Goal: Information Seeking & Learning: Find specific fact

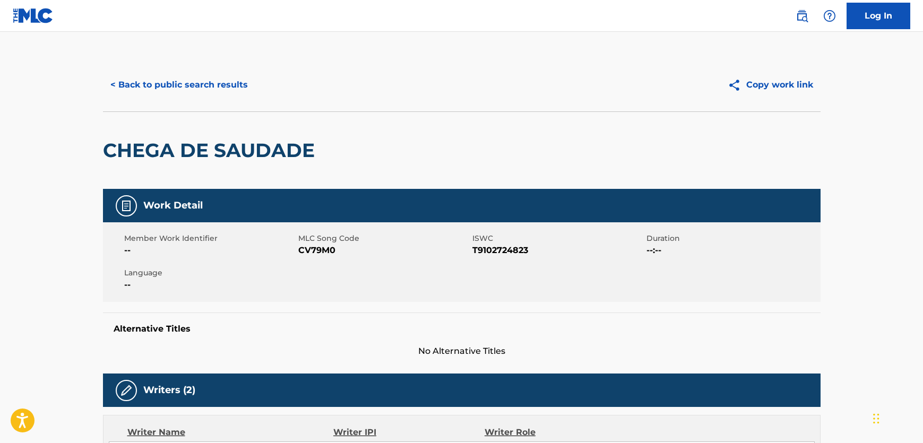
click at [216, 79] on button "< Back to public search results" at bounding box center [179, 85] width 152 height 27
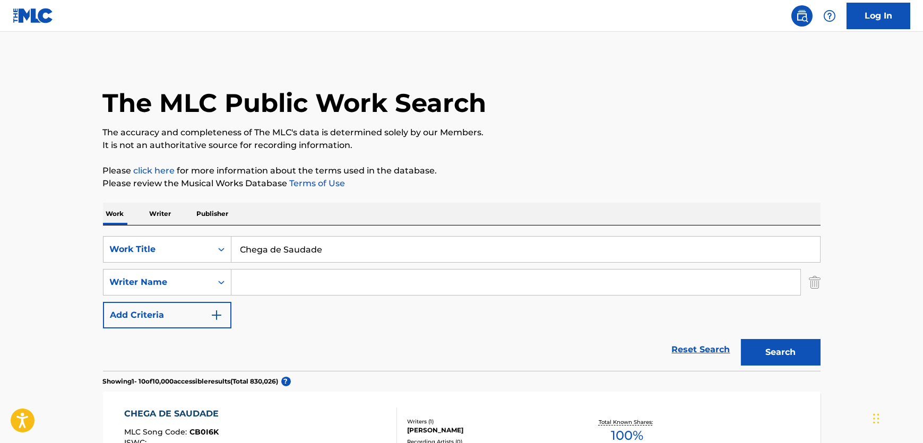
drag, startPoint x: 368, startPoint y: 247, endPoint x: 30, endPoint y: 256, distance: 338.3
paste input "Say You're [PERSON_NAME]"
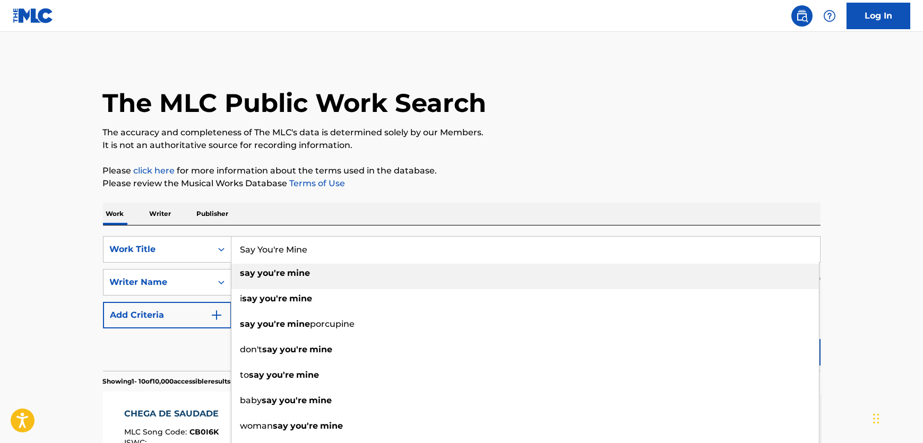
type input "Say You're Mine"
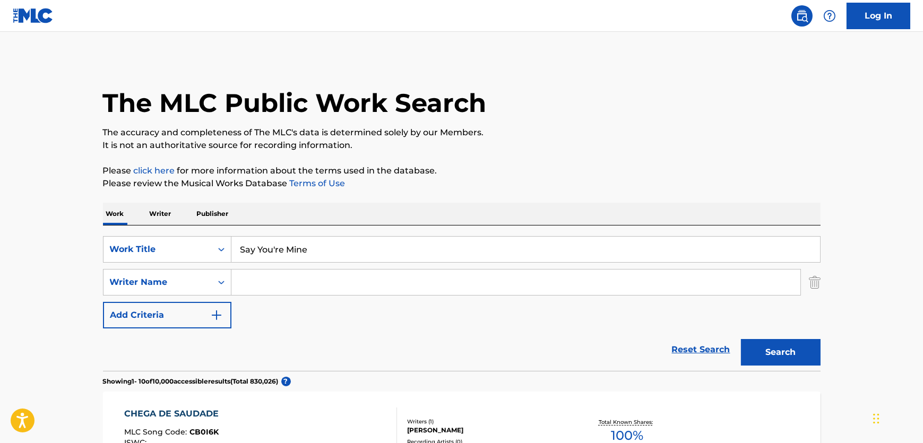
drag, startPoint x: 344, startPoint y: 289, endPoint x: 448, endPoint y: 289, distance: 104.6
click at [344, 289] on input "Search Form" at bounding box center [515, 282] width 569 height 25
paste input "[PERSON_NAME]"
click at [795, 358] on button "Search" at bounding box center [781, 352] width 80 height 27
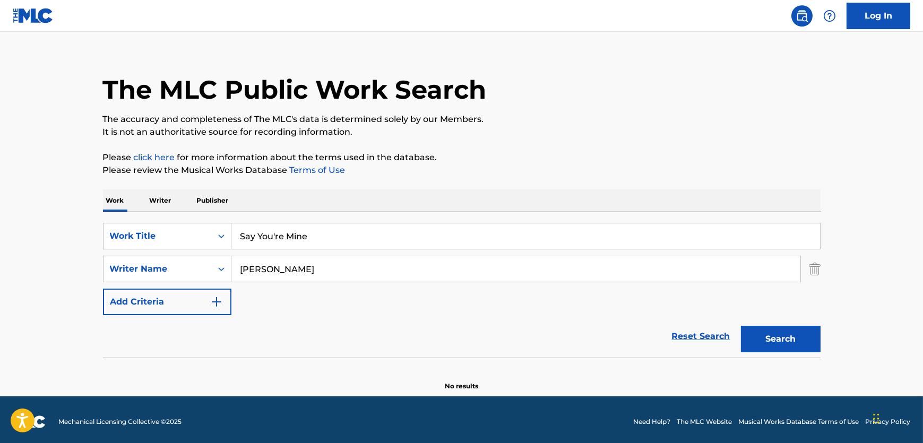
scroll to position [16, 0]
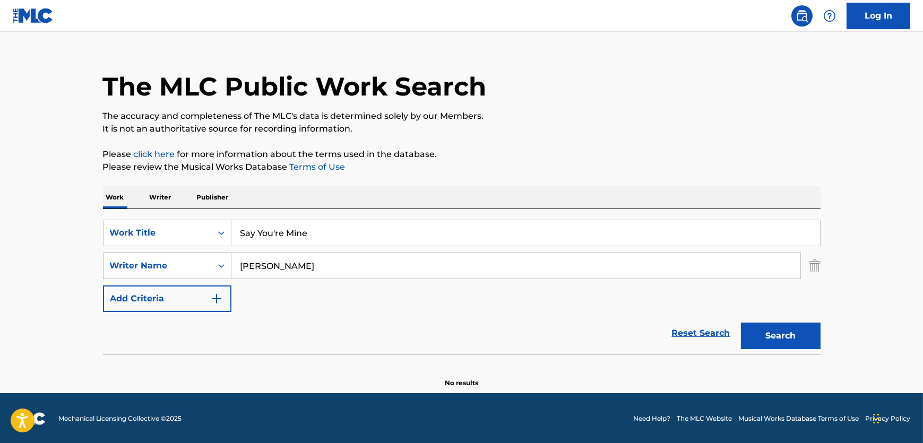
drag, startPoint x: 265, startPoint y: 267, endPoint x: 166, endPoint y: 256, distance: 99.3
click at [167, 256] on div "SearchWithCriteriab8434ff3-a01d-4b04-8919-da40a4938626 Writer Name [PERSON_NAME]" at bounding box center [462, 266] width 718 height 27
type input "[PERSON_NAME]"
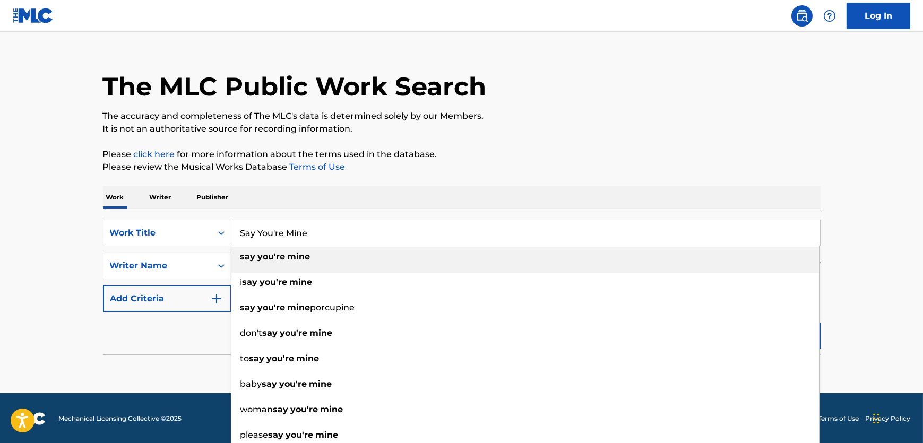
click at [80, 233] on main "The MLC Public Work Search The accuracy and completeness of The MLC's data is d…" at bounding box center [461, 204] width 923 height 378
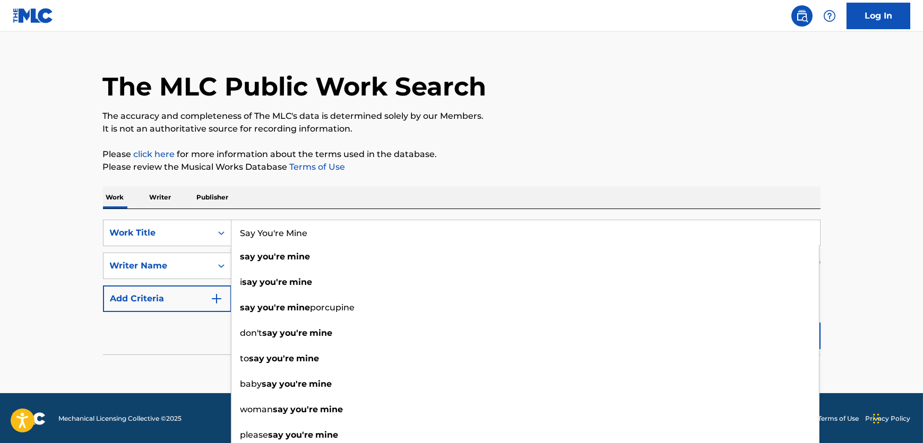
click at [351, 223] on input "Say You're Mine" at bounding box center [525, 232] width 589 height 25
paste input "Hey Cute O"
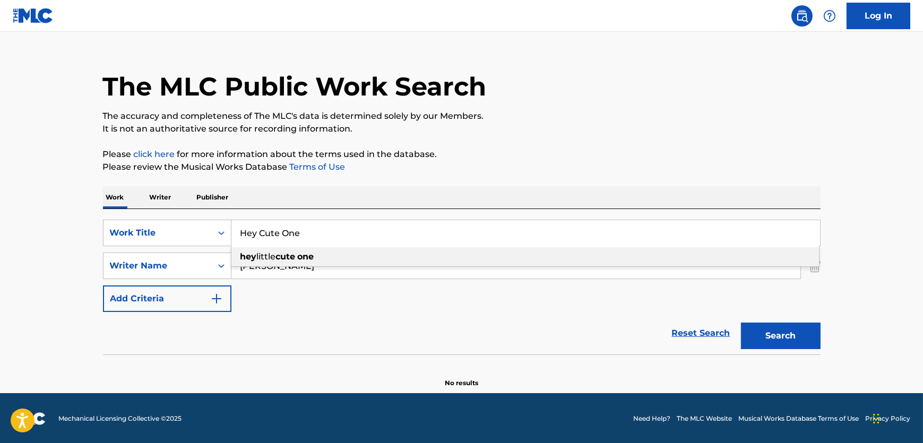
type input "Hey Cute One"
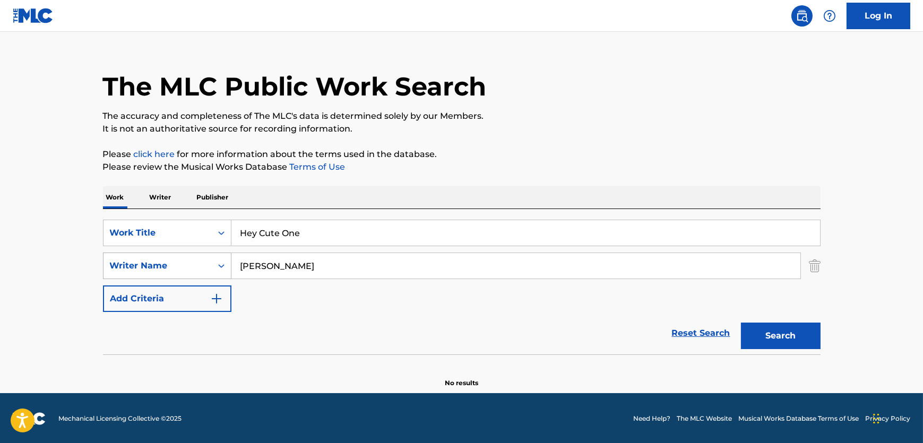
drag, startPoint x: 291, startPoint y: 273, endPoint x: 188, endPoint y: 273, distance: 103.5
click at [188, 273] on div "SearchWithCriteriab8434ff3-a01d-4b04-8919-da40a4938626 Writer Name [PERSON_NAME]" at bounding box center [462, 266] width 718 height 27
paste input "Napole"
type input "Napoleon"
click at [796, 332] on button "Search" at bounding box center [781, 336] width 80 height 27
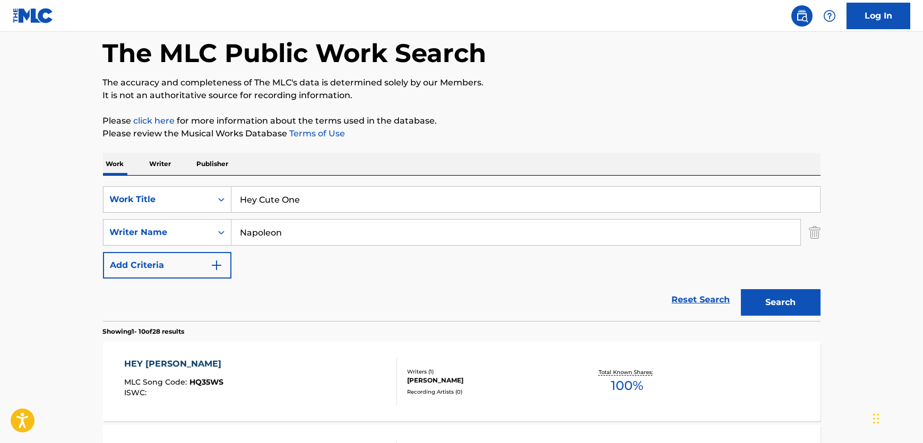
scroll to position [0, 0]
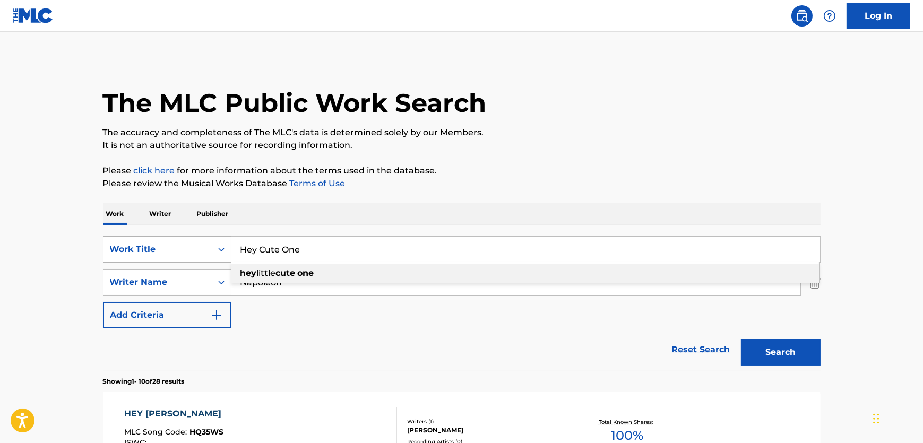
drag, startPoint x: 301, startPoint y: 259, endPoint x: 111, endPoint y: 250, distance: 190.3
click at [112, 250] on div "SearchWithCriteria237f3c32-f5cd-4d4d-9fbf-d90efeef29c6 Work Title Hey Cute One …" at bounding box center [462, 249] width 718 height 27
paste input "Tales"
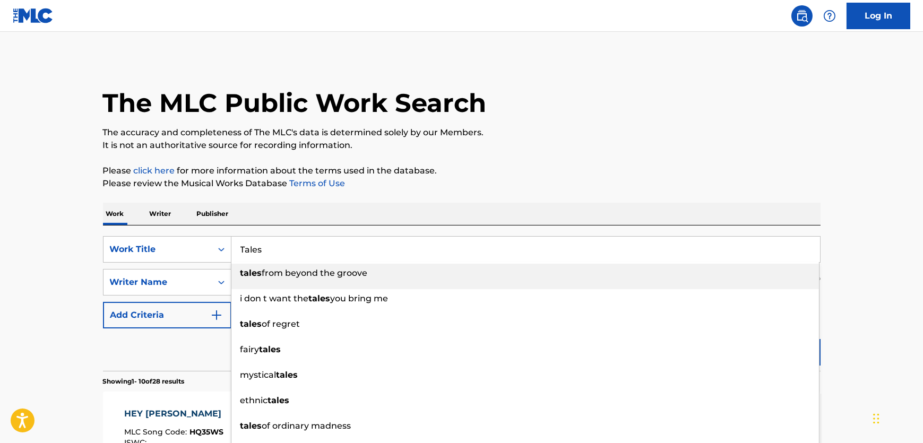
type input "Tales"
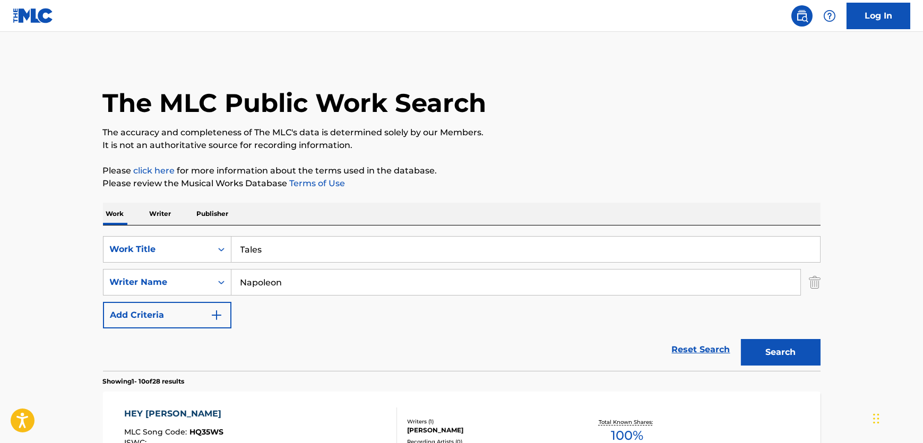
drag, startPoint x: 284, startPoint y: 277, endPoint x: 264, endPoint y: 288, distance: 22.6
click at [167, 263] on div "SearchWithCriteria237f3c32-f5cd-4d4d-9fbf-d90efeef29c6 Work Title Tales SearchW…" at bounding box center [462, 282] width 718 height 92
paste input "[PERSON_NAME]"
type input "[PERSON_NAME]"
click at [802, 356] on button "Search" at bounding box center [781, 352] width 80 height 27
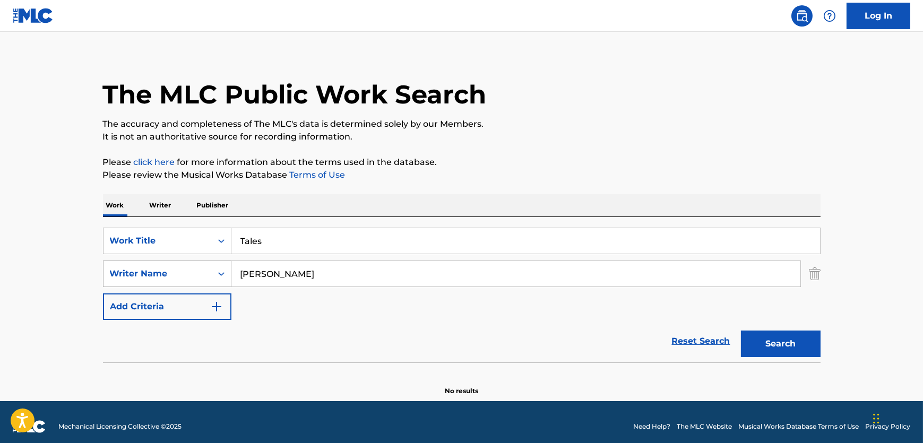
scroll to position [16, 0]
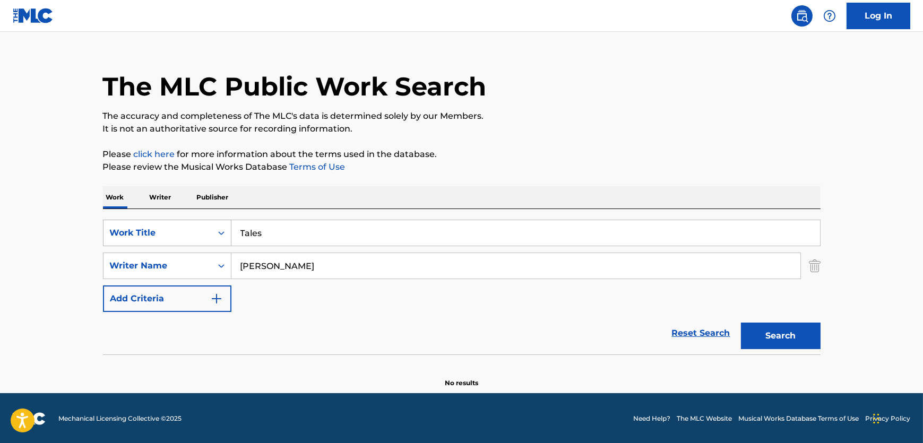
drag, startPoint x: 308, startPoint y: 240, endPoint x: 108, endPoint y: 228, distance: 200.5
click at [108, 228] on div "SearchWithCriteria237f3c32-f5cd-4d4d-9fbf-d90efeef29c6 Work Title Tales" at bounding box center [462, 233] width 718 height 27
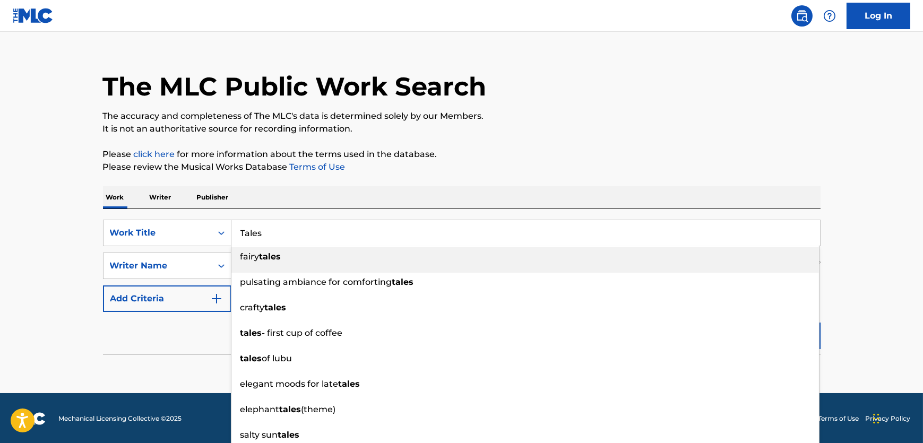
paste input "I'll Never Leave You"
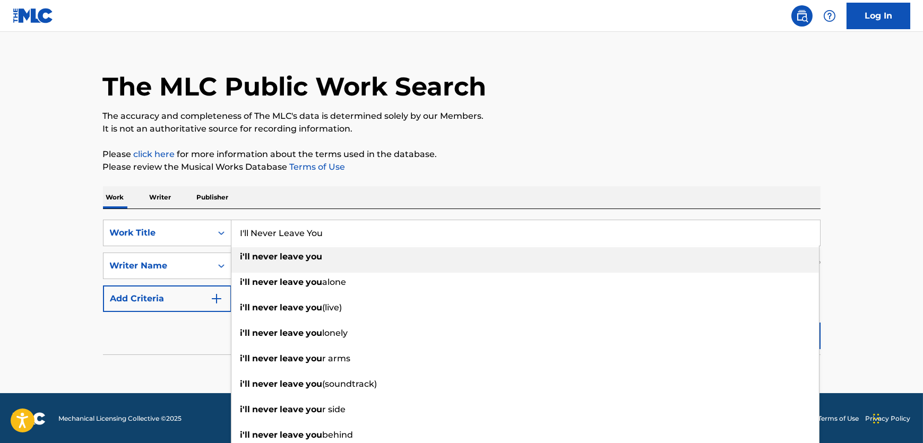
type input "I'll Never Leave You"
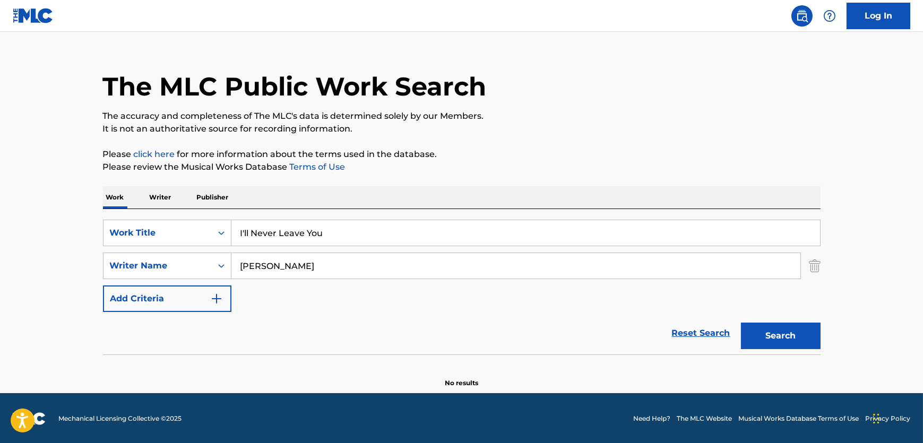
drag, startPoint x: 332, startPoint y: 275, endPoint x: 83, endPoint y: 256, distance: 250.2
click at [83, 256] on main "The MLC Public Work Search The accuracy and completeness of The MLC's data is d…" at bounding box center [461, 204] width 923 height 378
paste input "[PERSON_NAME]"
type input "[PERSON_NAME]"
click at [817, 341] on button "Search" at bounding box center [781, 336] width 80 height 27
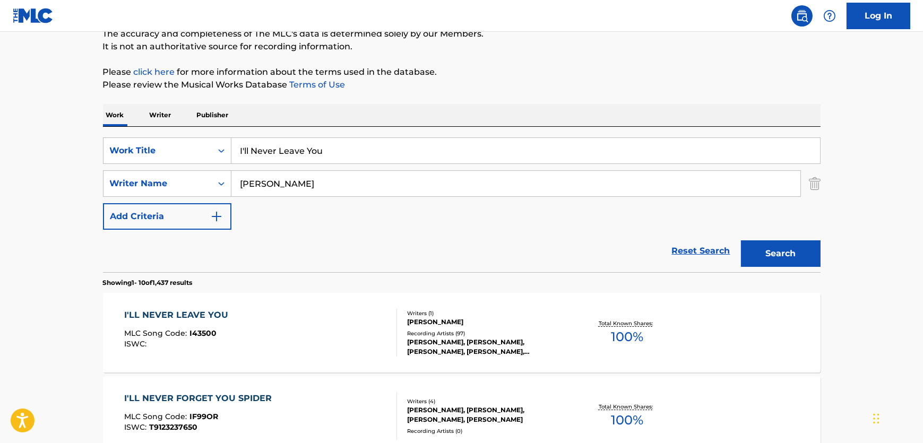
scroll to position [100, 0]
click at [313, 350] on div "I'LL NEVER LEAVE YOU MLC Song Code : I43500 ISWC :" at bounding box center [260, 332] width 273 height 48
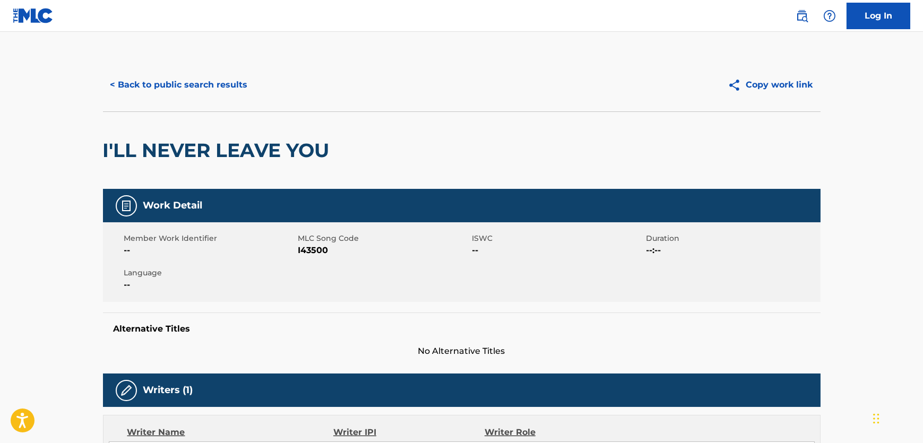
click at [319, 251] on span "I43500" at bounding box center [383, 250] width 171 height 13
drag, startPoint x: 319, startPoint y: 251, endPoint x: 9, endPoint y: 356, distance: 327.2
click at [319, 252] on span "I43500" at bounding box center [383, 250] width 171 height 13
copy span "I43500"
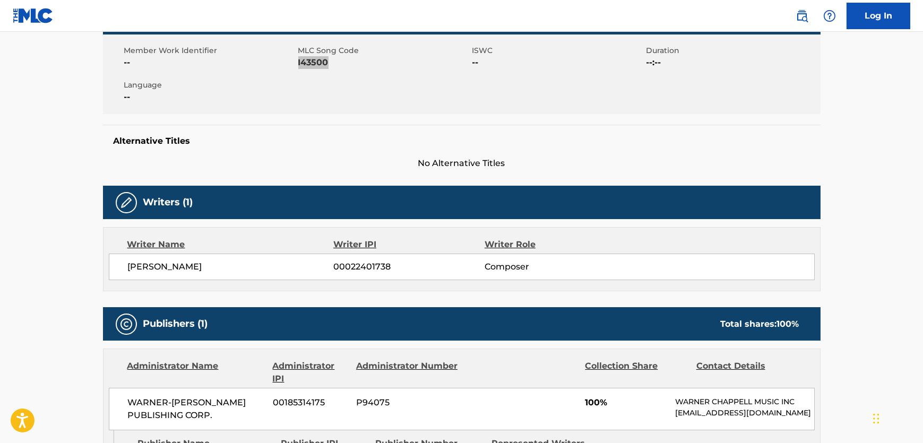
scroll to position [193, 0]
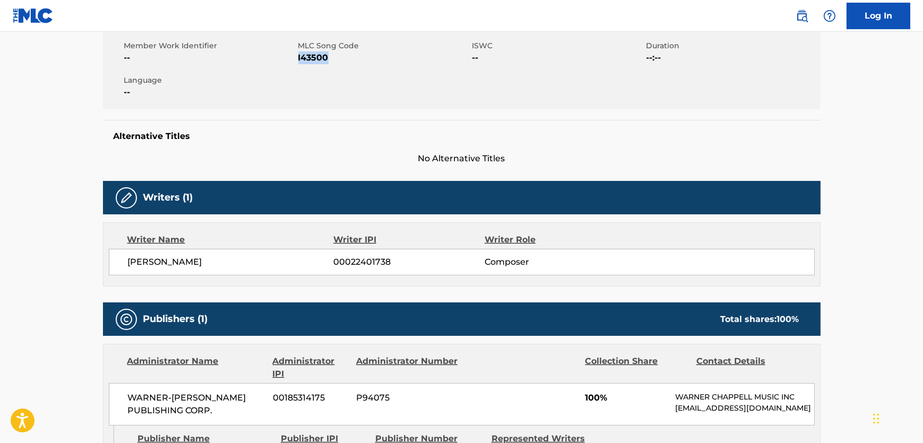
drag, startPoint x: 262, startPoint y: 260, endPoint x: 128, endPoint y: 268, distance: 134.6
click at [128, 268] on span "[PERSON_NAME]" at bounding box center [231, 262] width 206 height 13
copy span "[PERSON_NAME]"
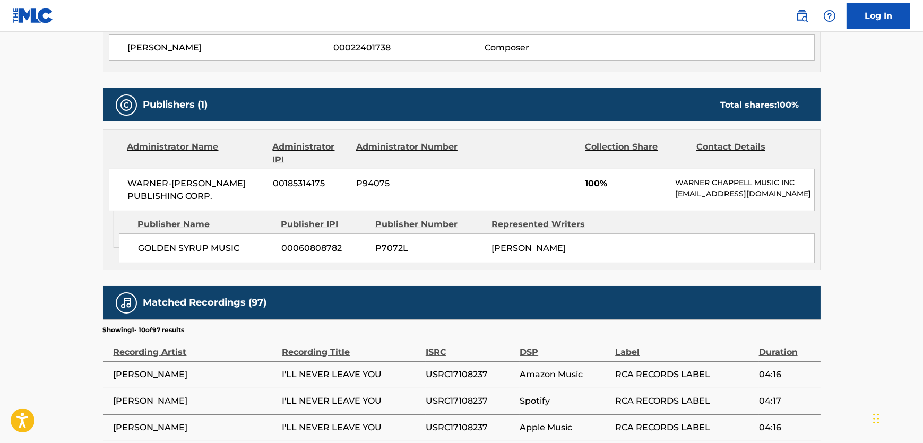
scroll to position [434, 0]
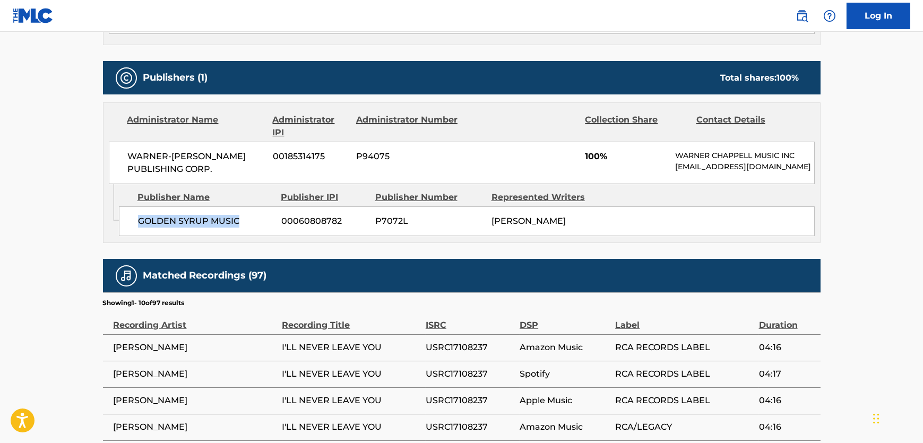
drag, startPoint x: 250, startPoint y: 218, endPoint x: 133, endPoint y: 216, distance: 116.8
click at [133, 216] on div "GOLDEN SYRUP MUSIC 00060808782 P7072L [PERSON_NAME]" at bounding box center [467, 222] width 696 height 30
copy span "GOLDEN SYRUP MUSIC"
drag, startPoint x: 229, startPoint y: 176, endPoint x: 118, endPoint y: 160, distance: 112.1
click at [118, 160] on div "WARNER-[PERSON_NAME] PUBLISHING CORP. 00185314175 P94075 100% [PERSON_NAME] MUS…" at bounding box center [462, 163] width 706 height 42
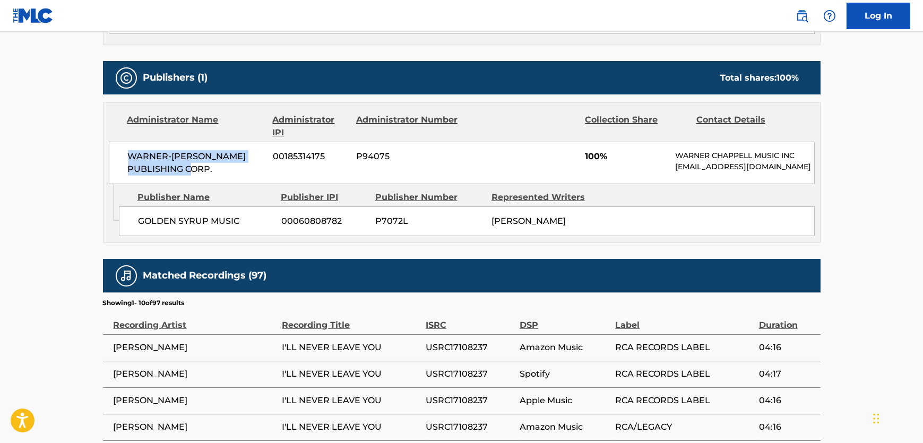
copy span "WARNER-[PERSON_NAME] PUBLISHING CORP."
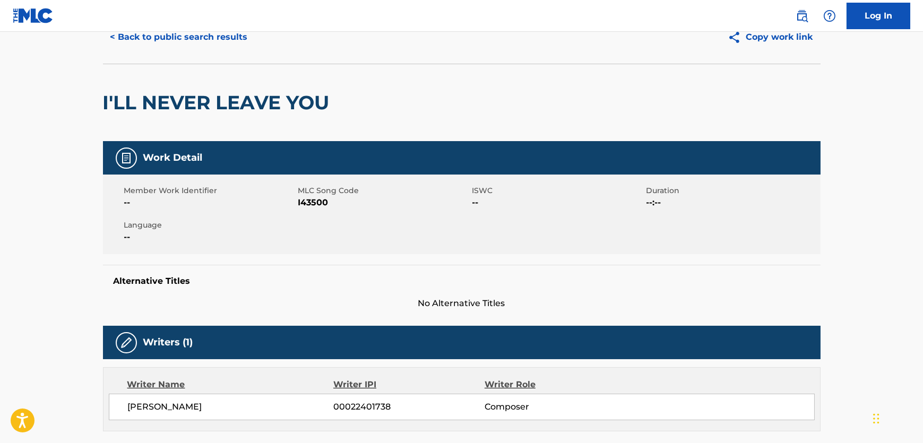
scroll to position [0, 0]
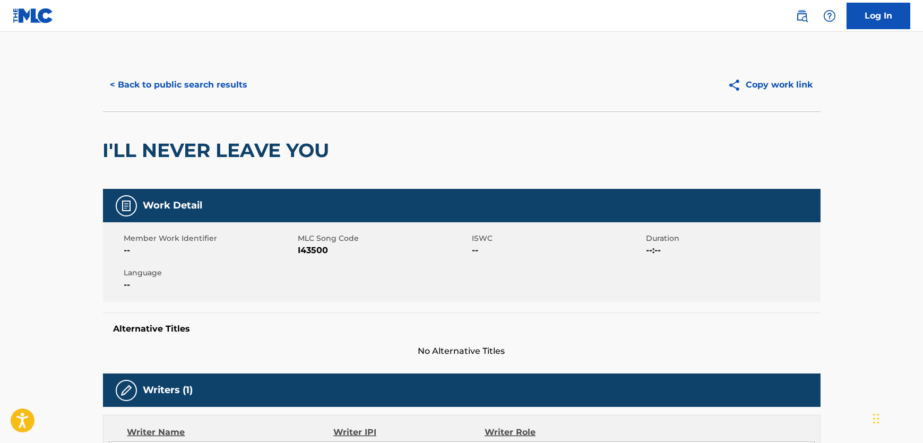
click at [210, 73] on button "< Back to public search results" at bounding box center [179, 85] width 152 height 27
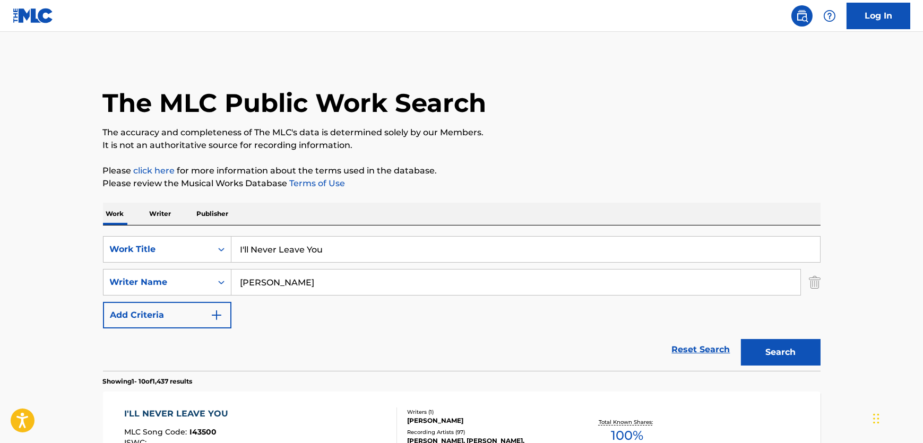
scroll to position [100, 0]
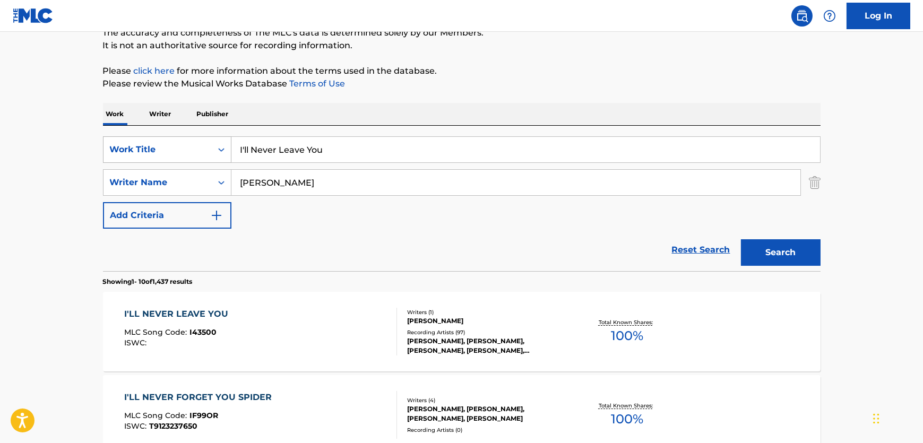
drag, startPoint x: 362, startPoint y: 147, endPoint x: 153, endPoint y: 153, distance: 208.2
click at [153, 153] on div "SearchWithCriteria237f3c32-f5cd-4d4d-9fbf-d90efeef29c6 Work Title I'll Never Le…" at bounding box center [462, 149] width 718 height 27
paste input "Viajeros"
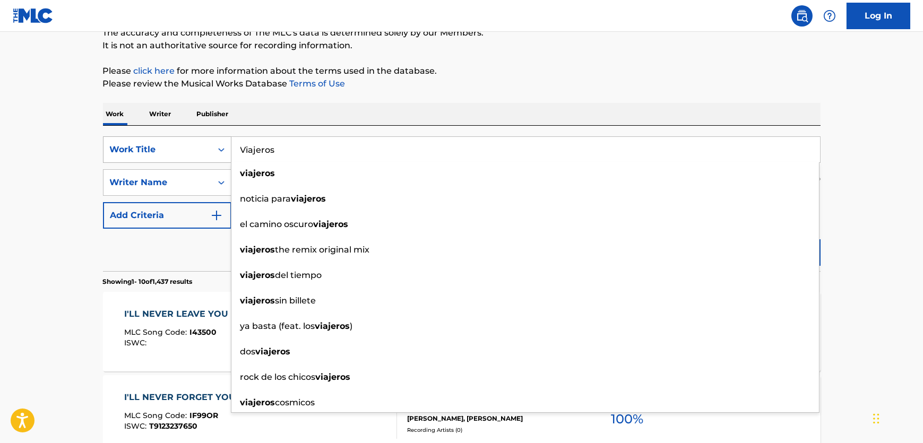
drag, startPoint x: 173, startPoint y: 147, endPoint x: 162, endPoint y: 145, distance: 10.3
click at [166, 145] on div "SearchWithCriteria237f3c32-f5cd-4d4d-9fbf-d90efeef29c6 Work Title Viajeros viaj…" at bounding box center [462, 149] width 718 height 27
paste input "Weenie Man"
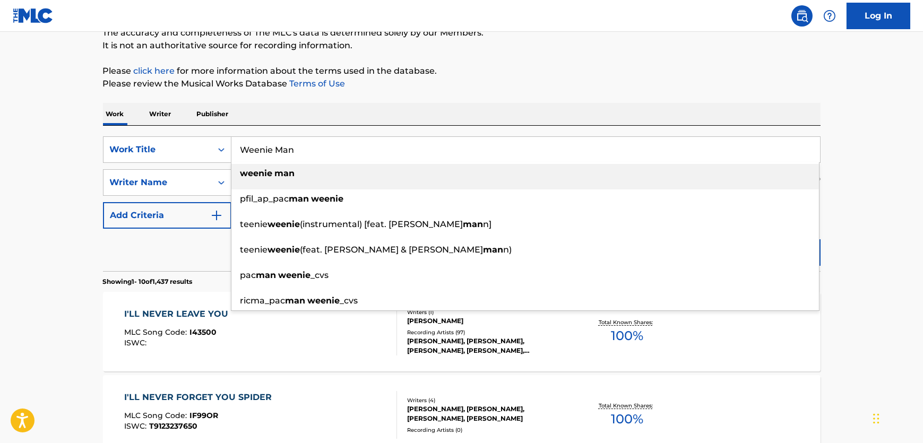
type input "Weenie Man"
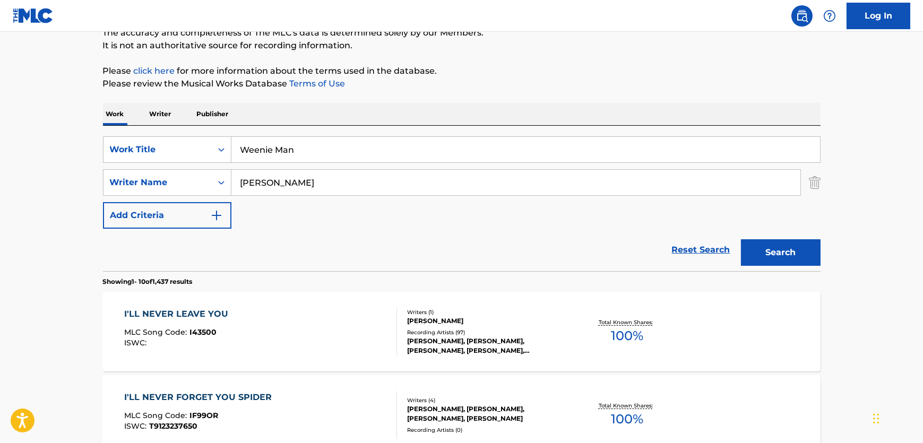
drag, startPoint x: 36, startPoint y: 239, endPoint x: 0, endPoint y: 243, distance: 36.4
drag, startPoint x: 281, startPoint y: 181, endPoint x: 160, endPoint y: 186, distance: 121.2
click at [160, 186] on div "SearchWithCriteriab8434ff3-a01d-4b04-8919-da40a4938626 Writer Name [PERSON_NAME]" at bounding box center [462, 182] width 718 height 27
paste input "ewberry"
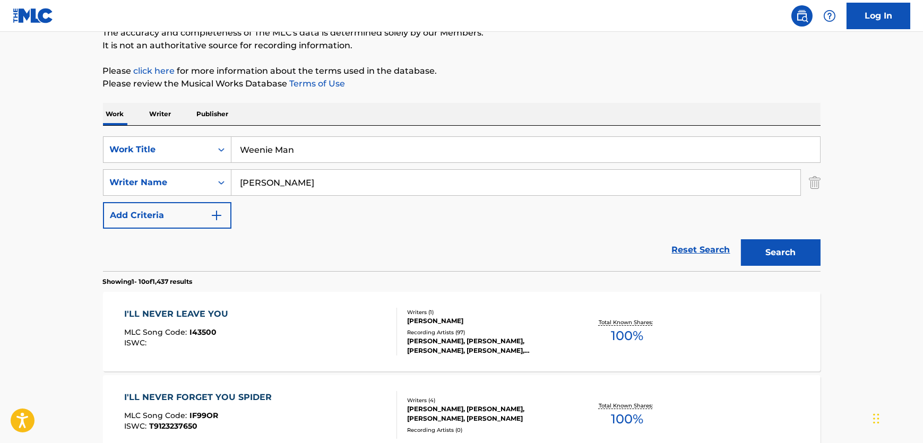
type input "[PERSON_NAME]"
click at [792, 264] on button "Search" at bounding box center [781, 252] width 80 height 27
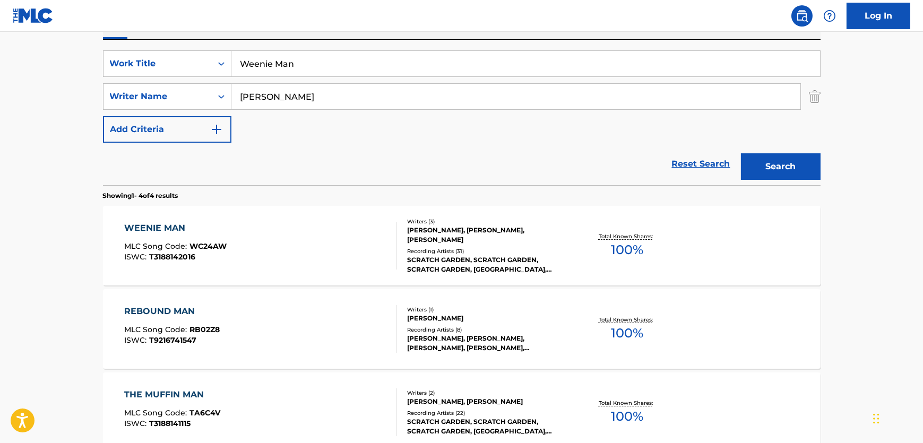
scroll to position [193, 0]
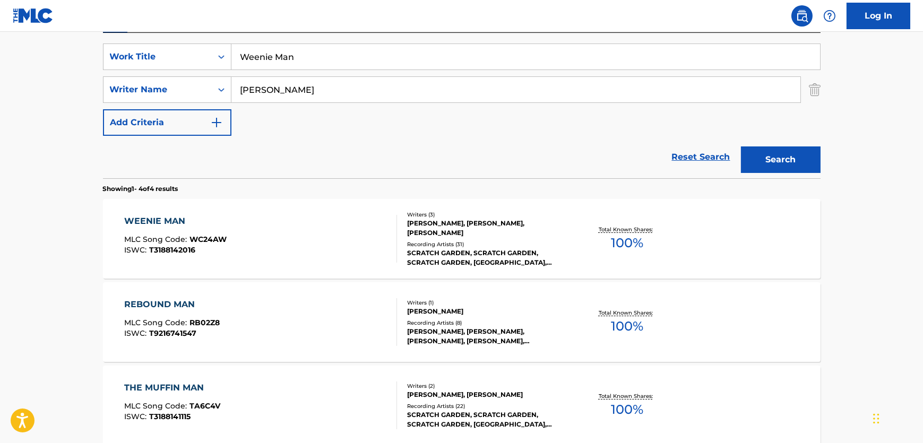
click at [354, 243] on div "WEENIE MAN MLC Song Code : WC24AW ISWC : T3188142016" at bounding box center [260, 239] width 273 height 48
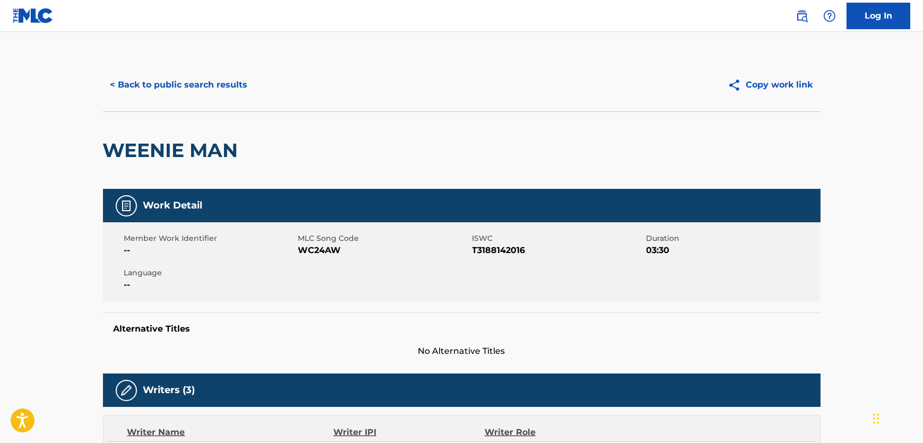
click at [312, 247] on span "WC24AW" at bounding box center [383, 250] width 171 height 13
copy span "WC24AW"
click at [486, 245] on span "T3188142016" at bounding box center [558, 250] width 171 height 13
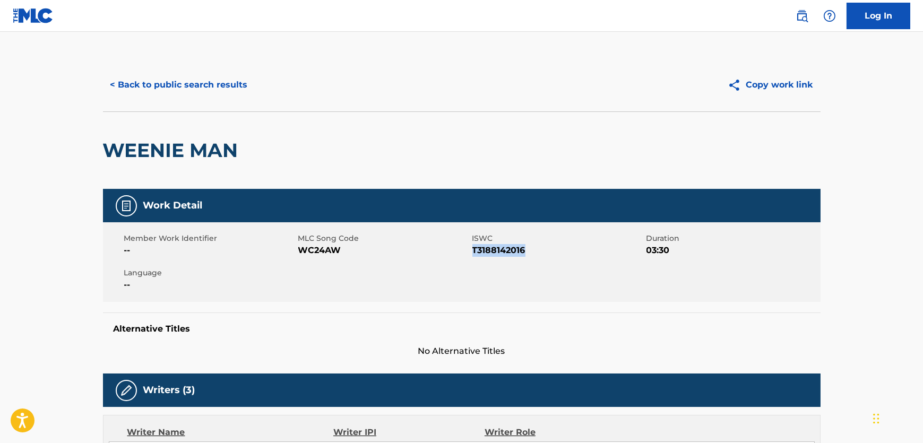
copy span "T3188142016"
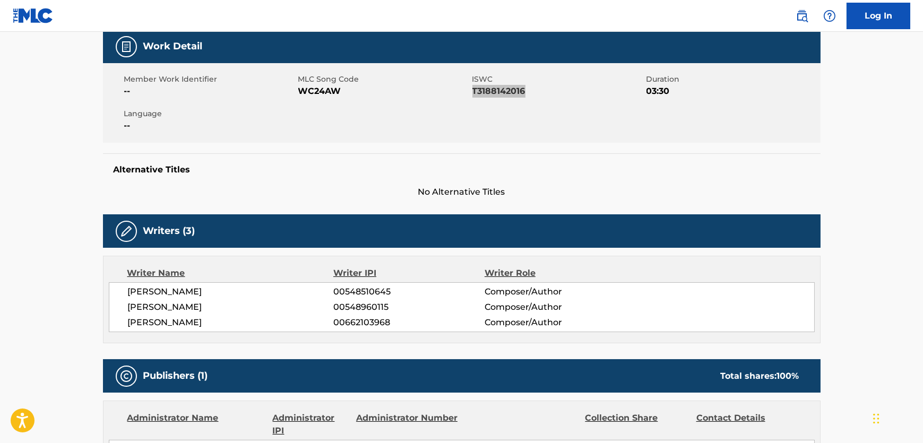
scroll to position [193, 0]
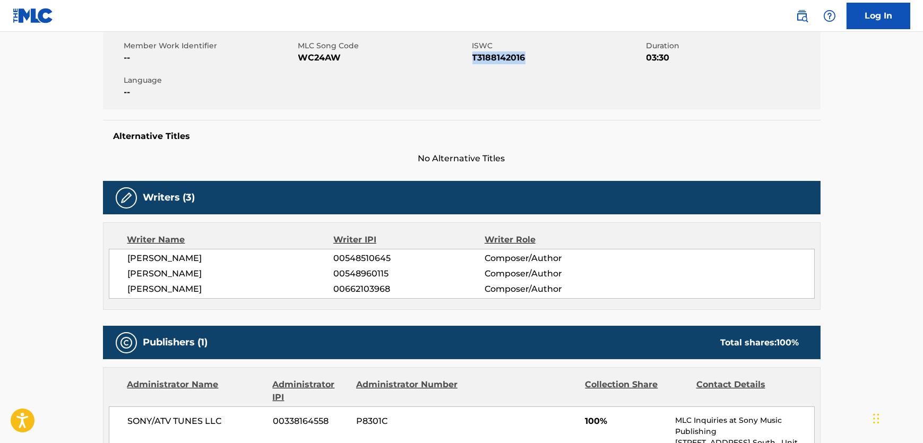
drag, startPoint x: 265, startPoint y: 295, endPoint x: 108, endPoint y: 296, distance: 156.6
click at [116, 297] on div "[PERSON_NAME] 00548510645 Composer/Author [PERSON_NAME] 00548960115 Composer/Au…" at bounding box center [462, 274] width 706 height 50
copy span "[PERSON_NAME]"
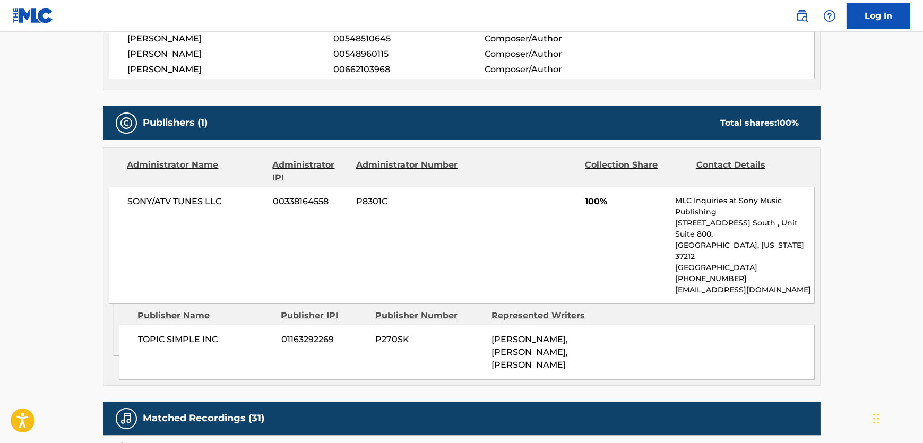
scroll to position [434, 0]
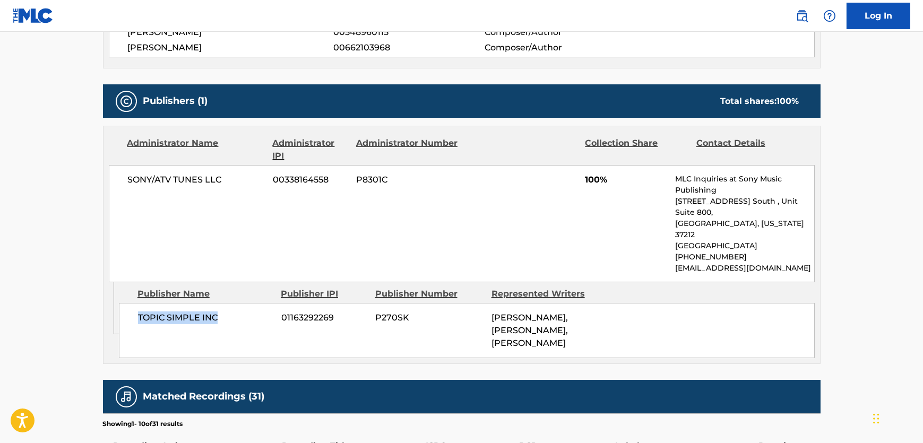
drag, startPoint x: 225, startPoint y: 307, endPoint x: 0, endPoint y: 327, distance: 225.5
click at [137, 308] on div "TOPIC SIMPLE INC 01163292269 P270SK [PERSON_NAME], [PERSON_NAME], [PERSON_NAME]" at bounding box center [467, 330] width 696 height 55
copy span "TOPIC SIMPLE INC"
drag, startPoint x: 235, startPoint y: 181, endPoint x: 119, endPoint y: 179, distance: 116.3
click at [119, 179] on div "SONY/ATV TUNES LLC 00338164558 P8301C 100% MLC Inquiries at Sony Music Publishi…" at bounding box center [462, 223] width 706 height 117
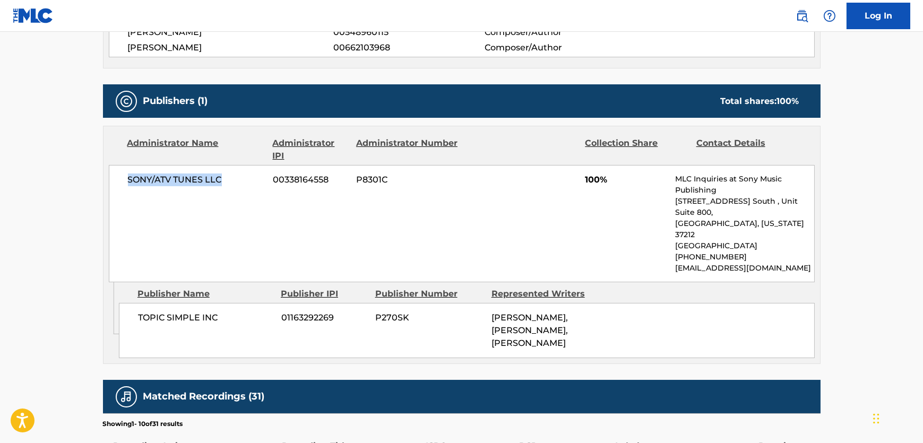
copy span "SONY/ATV TUNES LLC"
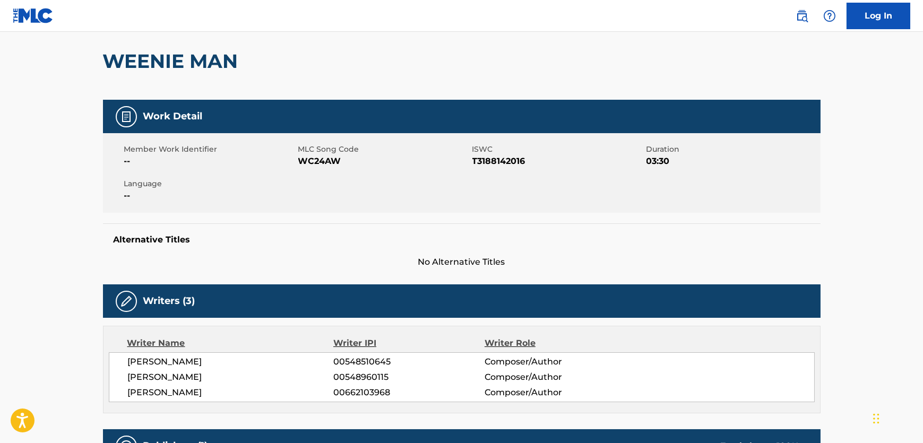
scroll to position [0, 0]
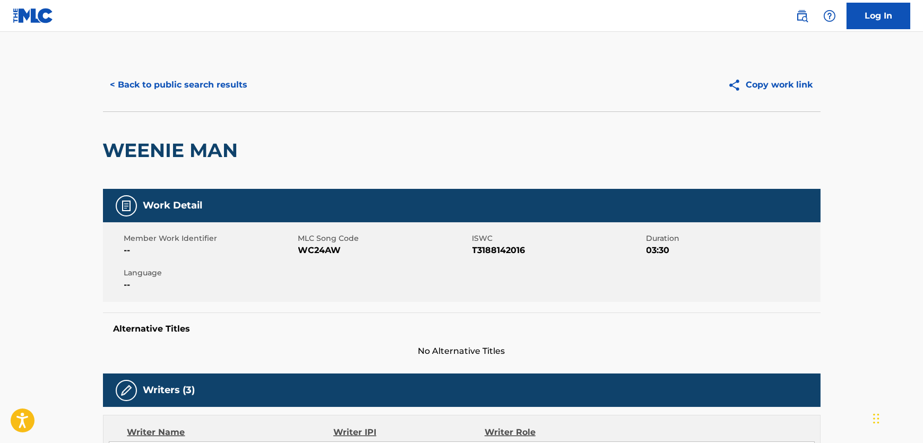
click at [212, 90] on button "< Back to public search results" at bounding box center [179, 85] width 152 height 27
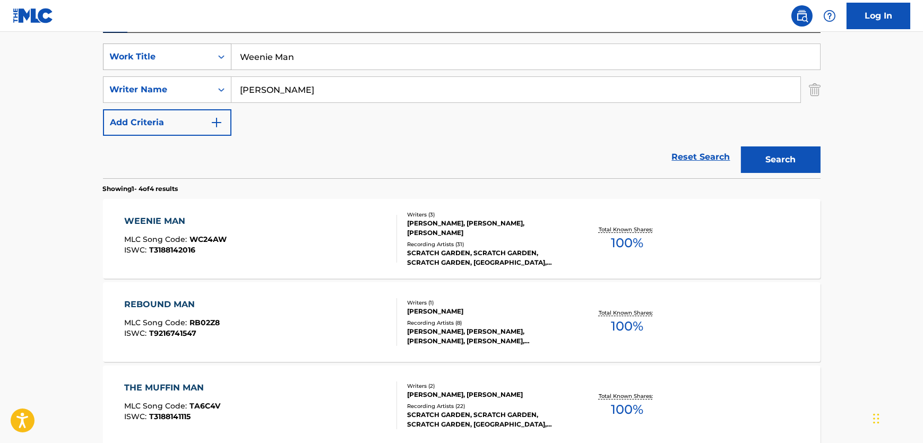
drag, startPoint x: 323, startPoint y: 58, endPoint x: 135, endPoint y: 58, distance: 187.4
click at [135, 58] on div "SearchWithCriteria237f3c32-f5cd-4d4d-9fbf-d90efeef29c6 Work Title Weenie Man" at bounding box center [462, 57] width 718 height 27
paste input "Thrives in the Cold"
type input "Thrives in the Cold"
drag, startPoint x: 185, startPoint y: 87, endPoint x: 77, endPoint y: 87, distance: 108.3
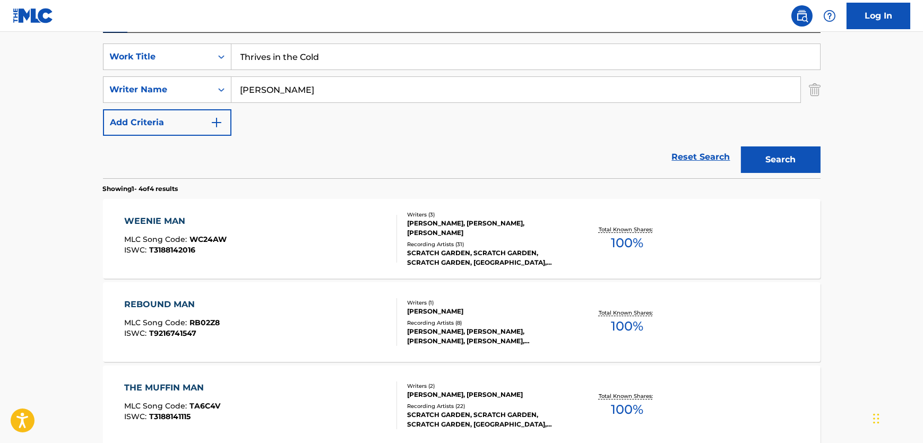
click at [76, 87] on main "The MLC Public Work Search The accuracy and completeness of The MLC's data is d…" at bounding box center [461, 211] width 923 height 745
paste input "[PERSON_NAME]"
type input "[PERSON_NAME]"
click at [813, 161] on button "Search" at bounding box center [781, 160] width 80 height 27
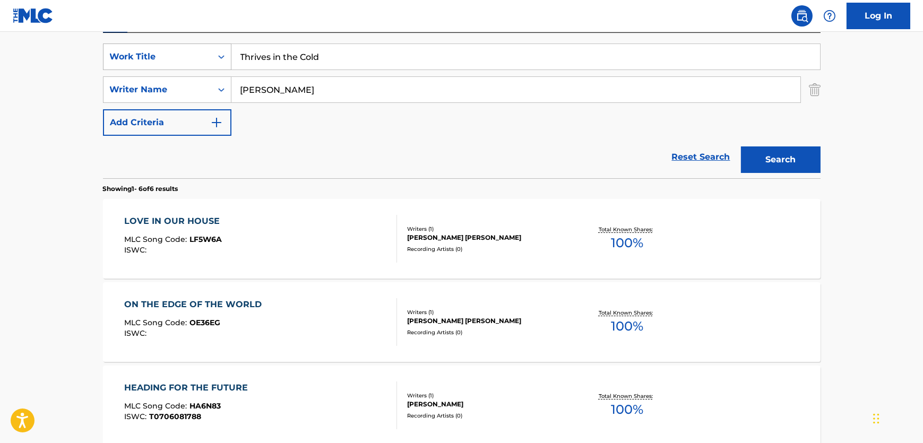
drag, startPoint x: 154, startPoint y: 50, endPoint x: 136, endPoint y: 50, distance: 17.5
click at [139, 50] on div "SearchWithCriteria237f3c32-f5cd-4d4d-9fbf-d90efeef29c6 Work Title Thrives in th…" at bounding box center [462, 57] width 718 height 27
drag, startPoint x: 297, startPoint y: 97, endPoint x: 165, endPoint y: 84, distance: 133.4
click at [165, 84] on div "SearchWithCriteriab8434ff3-a01d-4b04-8919-da40a4938626 Writer Name [PERSON_NAME]" at bounding box center [462, 89] width 718 height 27
click at [741, 147] on button "Search" at bounding box center [781, 160] width 80 height 27
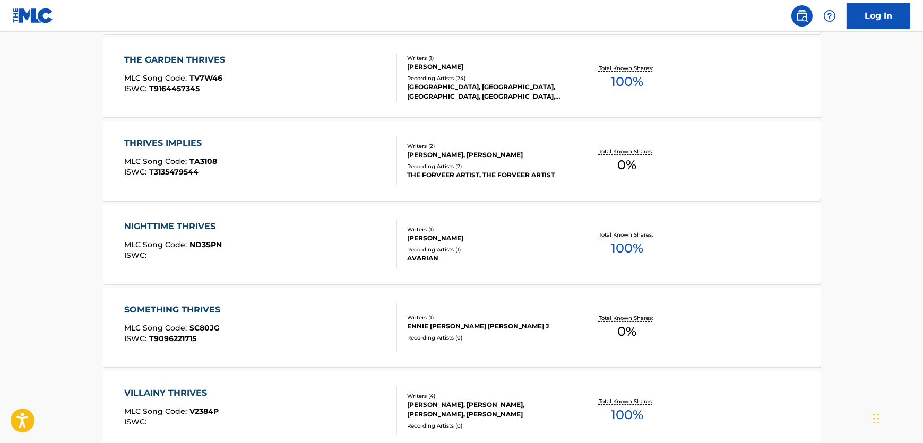
scroll to position [531, 0]
